Goal: Information Seeking & Learning: Learn about a topic

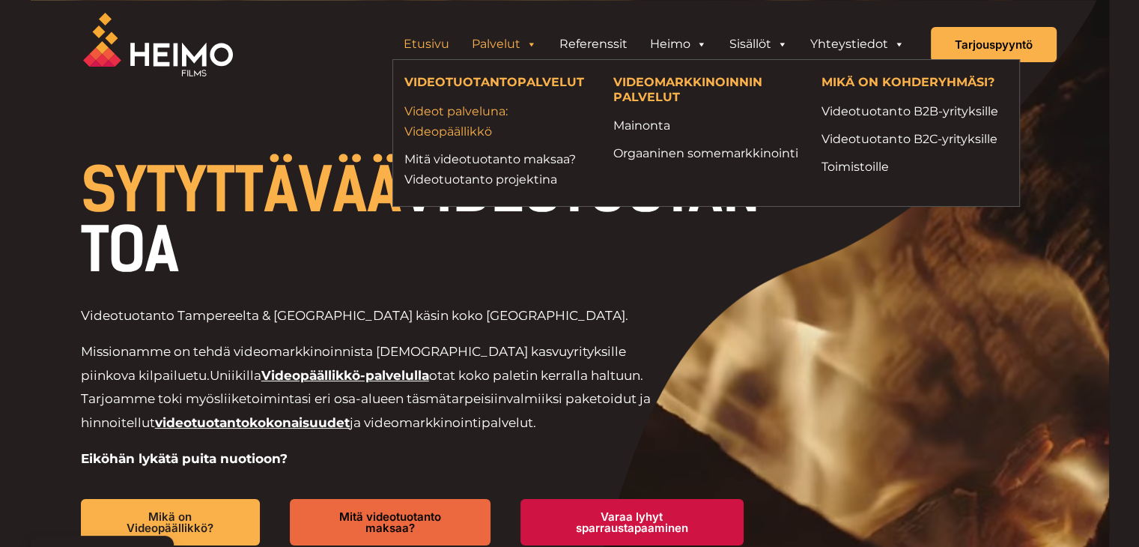
drag, startPoint x: 482, startPoint y: 127, endPoint x: 473, endPoint y: 124, distance: 9.7
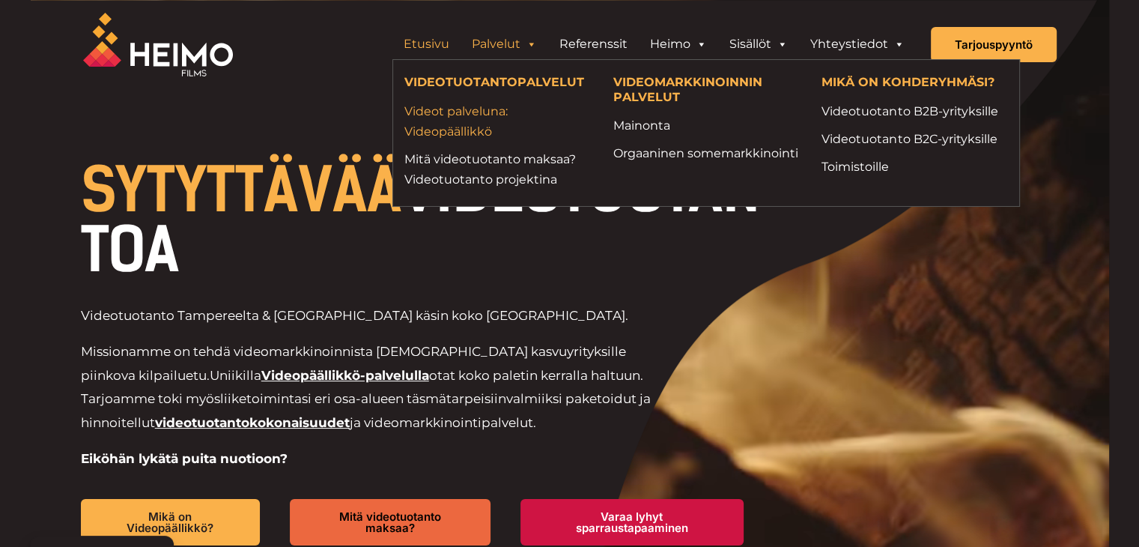
click at [483, 127] on link "Videot palveluna: Videopäällikkö" at bounding box center [497, 121] width 186 height 40
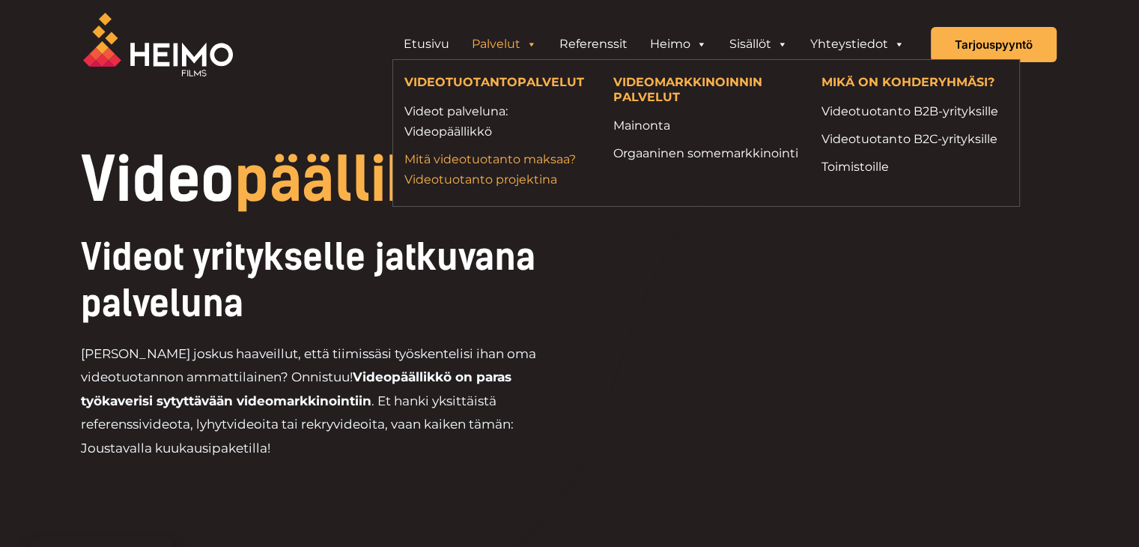
click at [484, 162] on link "Mitä videotuotanto maksaa? Videotuotanto projektina" at bounding box center [497, 169] width 186 height 40
